Goal: Task Accomplishment & Management: Use online tool/utility

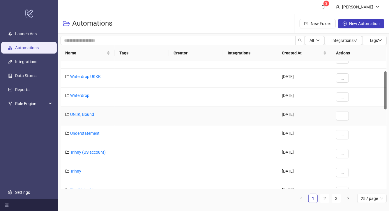
scroll to position [39, 0]
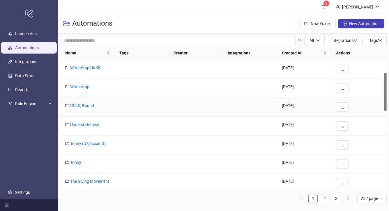
click at [88, 109] on div "UN:IK, Bound" at bounding box center [88, 107] width 54 height 19
click at [88, 107] on link "UN:IK, Bound" at bounding box center [82, 105] width 24 height 5
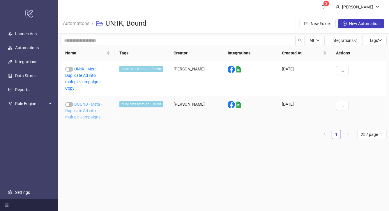
click at [85, 104] on link "BOUND - Meta - Duplicate Ad into multiple campaigns" at bounding box center [83, 110] width 37 height 17
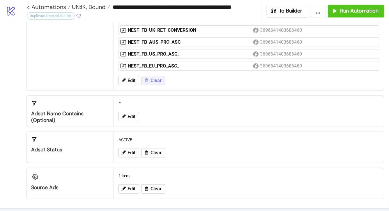
scroll to position [153, 0]
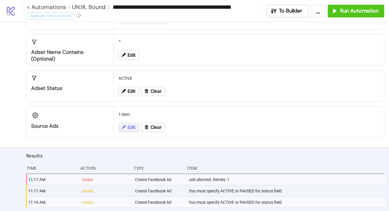
click at [129, 127] on span "Edit" at bounding box center [131, 127] width 8 height 5
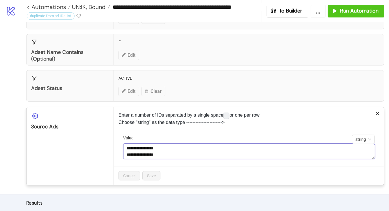
click at [180, 157] on textarea "**********" at bounding box center [249, 151] width 252 height 16
